Goal: Check status: Check status

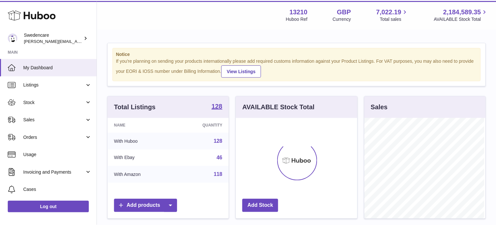
scroll to position [102, 122]
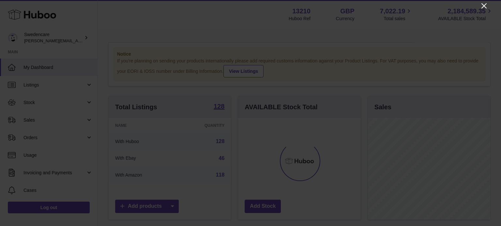
click at [483, 7] on icon "Close" at bounding box center [484, 6] width 8 height 8
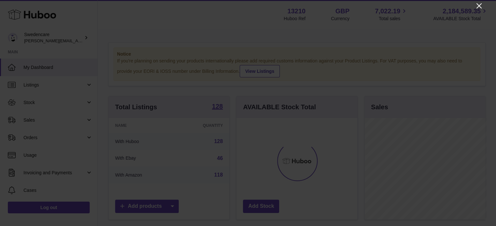
scroll to position [325766, 325746]
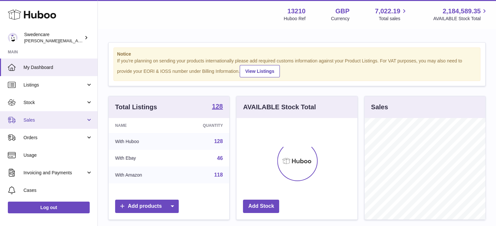
click at [36, 118] on span "Sales" at bounding box center [54, 120] width 62 height 6
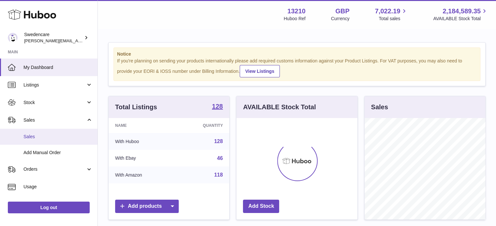
click at [41, 136] on span "Sales" at bounding box center [57, 137] width 69 height 6
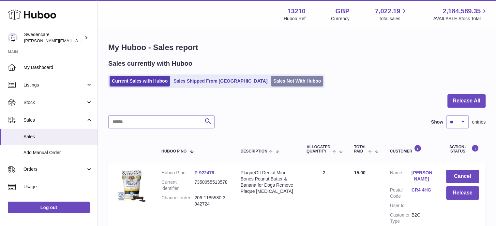
click at [271, 82] on link "Sales Not With Huboo" at bounding box center [297, 81] width 52 height 11
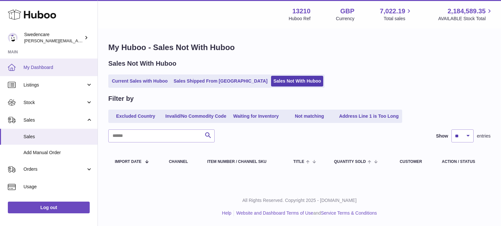
click at [29, 66] on span "My Dashboard" at bounding box center [57, 68] width 69 height 6
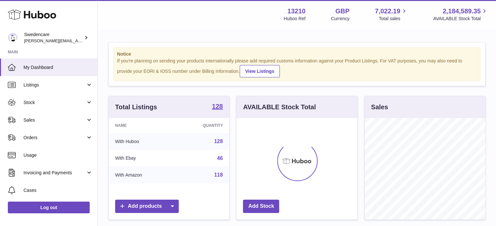
scroll to position [102, 121]
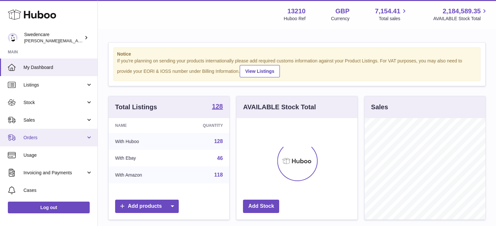
scroll to position [102, 121]
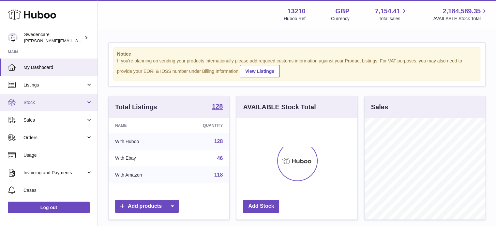
click at [59, 99] on link "Stock" at bounding box center [48, 103] width 97 height 18
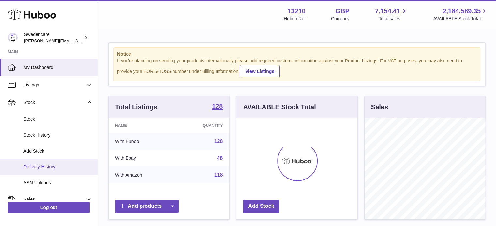
click at [48, 164] on link "Delivery History" at bounding box center [48, 167] width 97 height 16
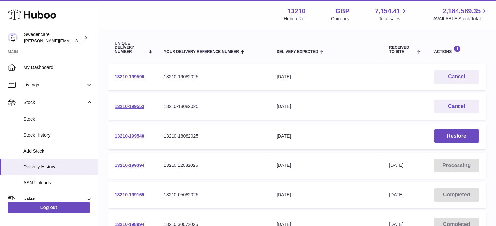
scroll to position [70, 0]
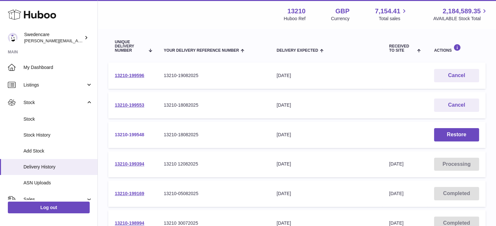
click at [137, 134] on link "13210-199548" at bounding box center [129, 134] width 29 height 5
click at [136, 105] on link "13210-199553" at bounding box center [129, 105] width 29 height 5
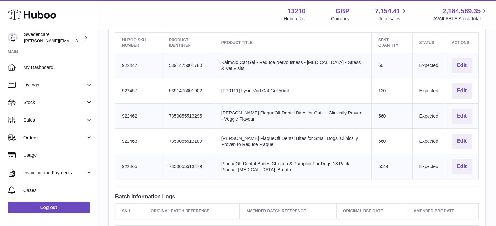
scroll to position [219, 0]
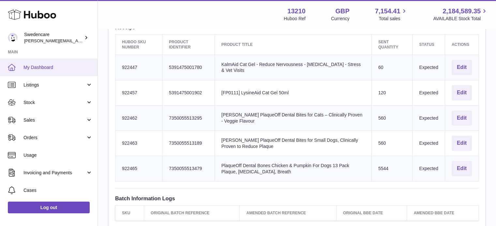
click at [56, 65] on span "My Dashboard" at bounding box center [57, 68] width 69 height 6
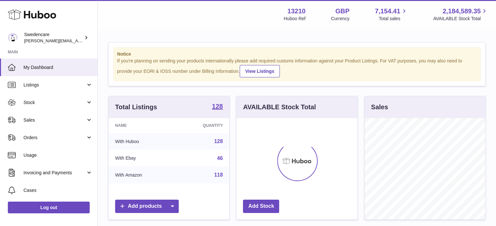
scroll to position [102, 121]
